Goal: Task Accomplishment & Management: Complete application form

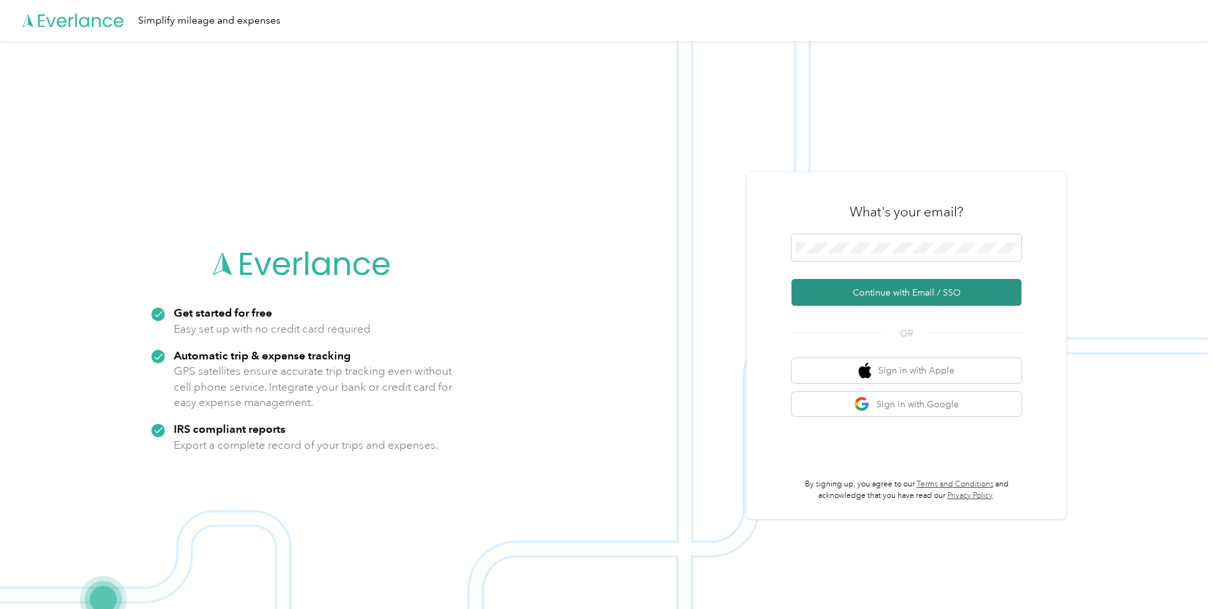
click at [919, 294] on button "Continue with Email / SSO" at bounding box center [906, 292] width 230 height 27
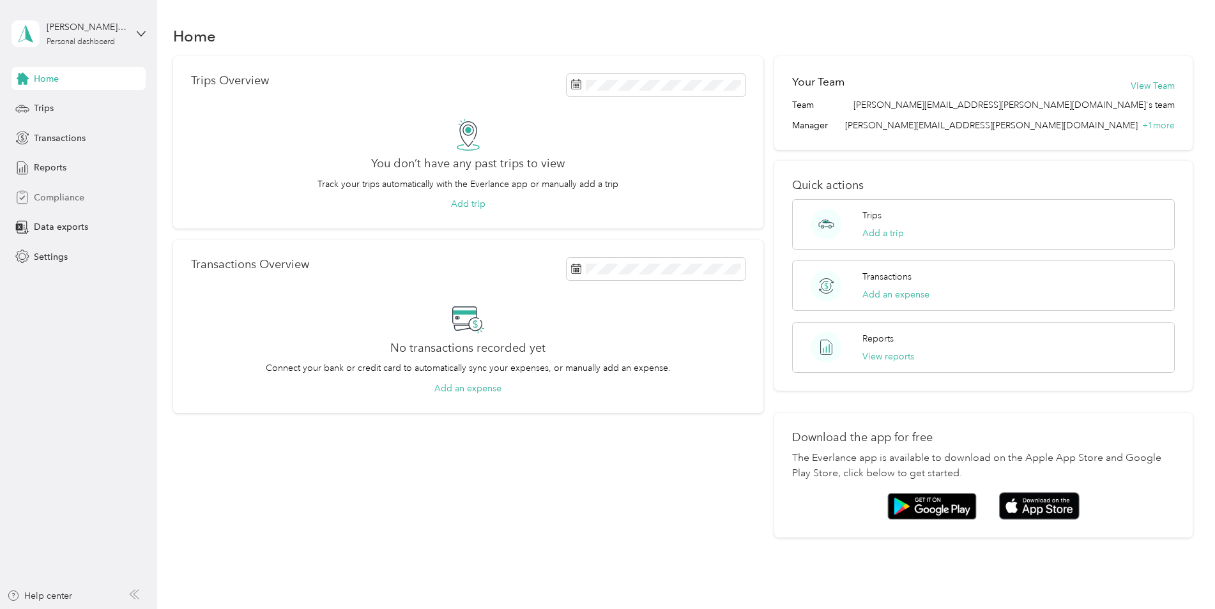
click at [57, 195] on span "Compliance" at bounding box center [59, 197] width 50 height 13
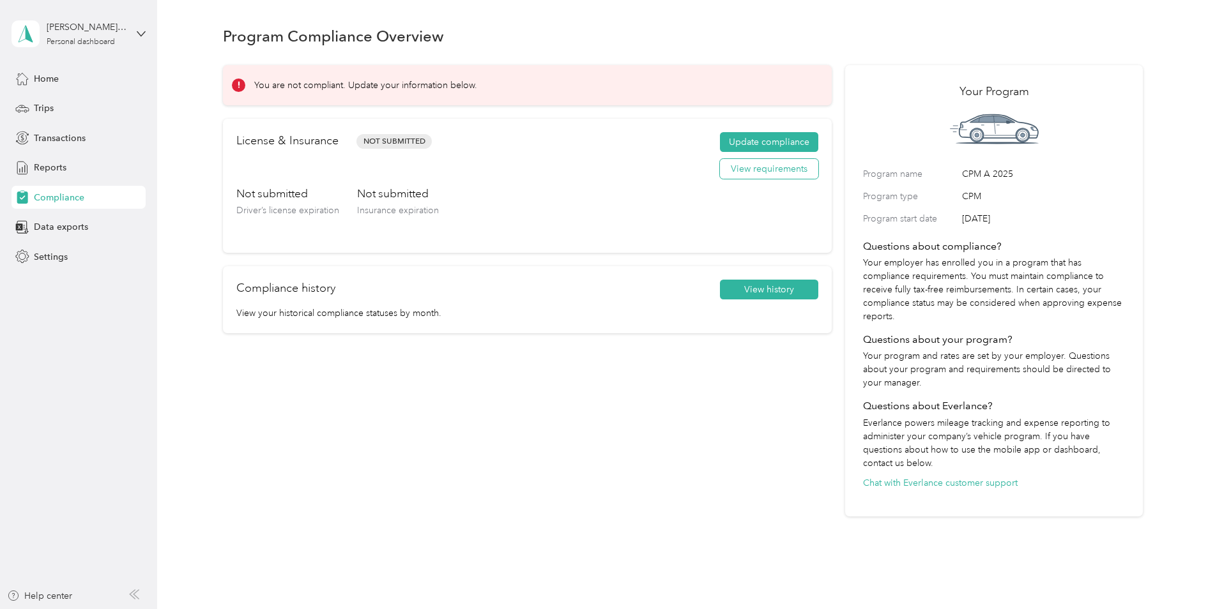
click at [762, 172] on button "View requirements" at bounding box center [769, 169] width 98 height 20
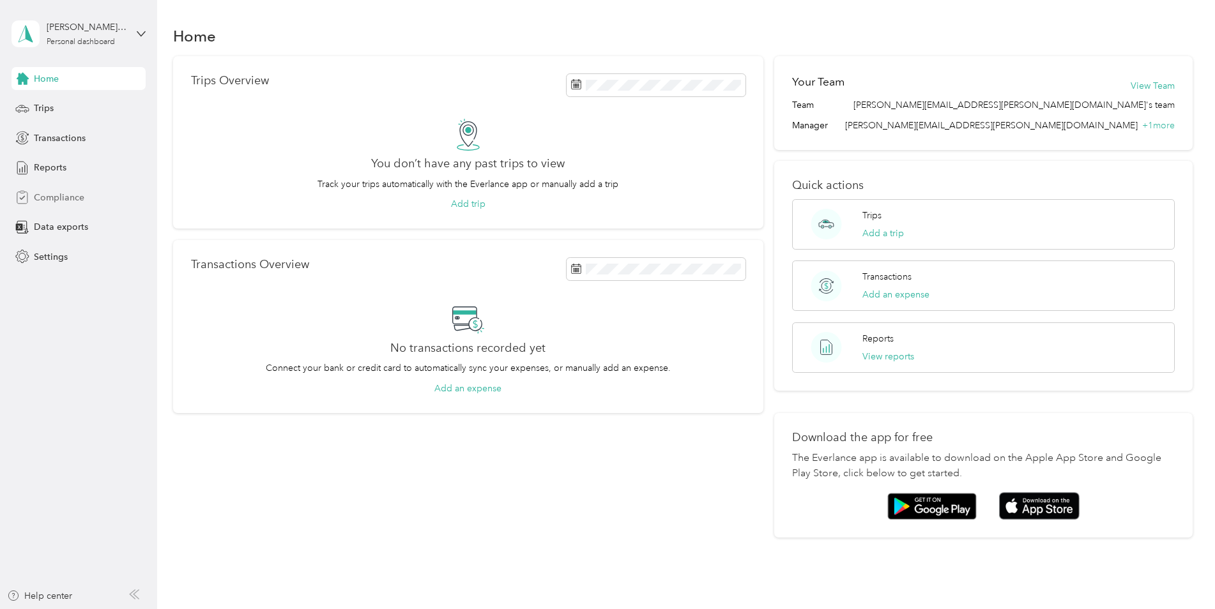
click at [49, 196] on span "Compliance" at bounding box center [59, 197] width 50 height 13
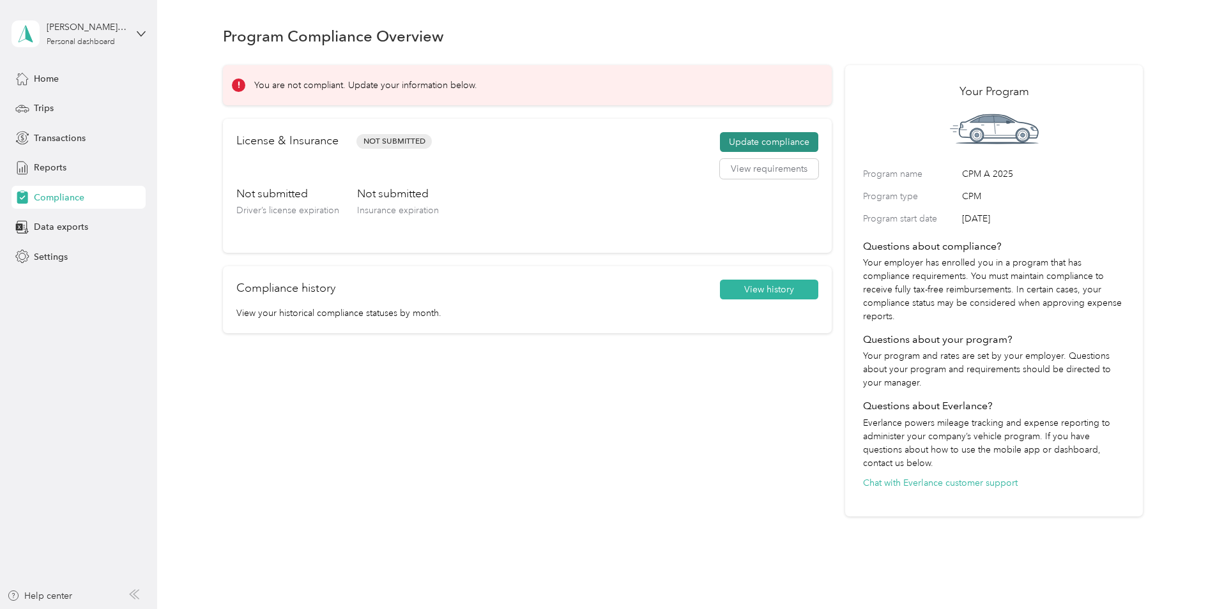
click at [771, 143] on button "Update compliance" at bounding box center [769, 142] width 98 height 20
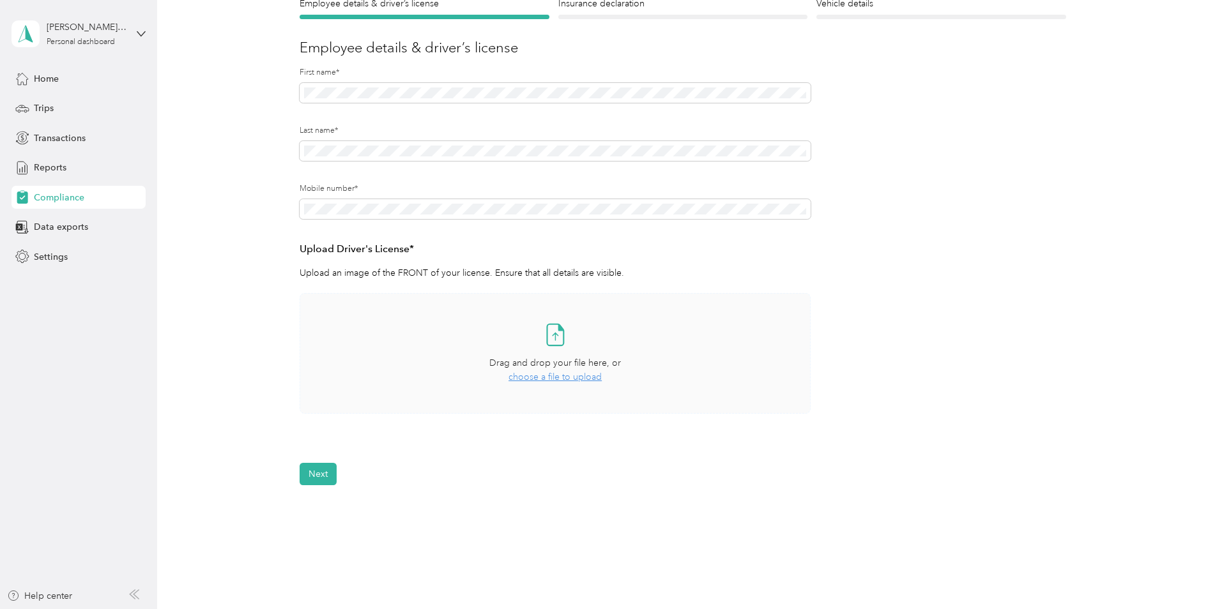
scroll to position [189, 0]
